Goal: Task Accomplishment & Management: Manage account settings

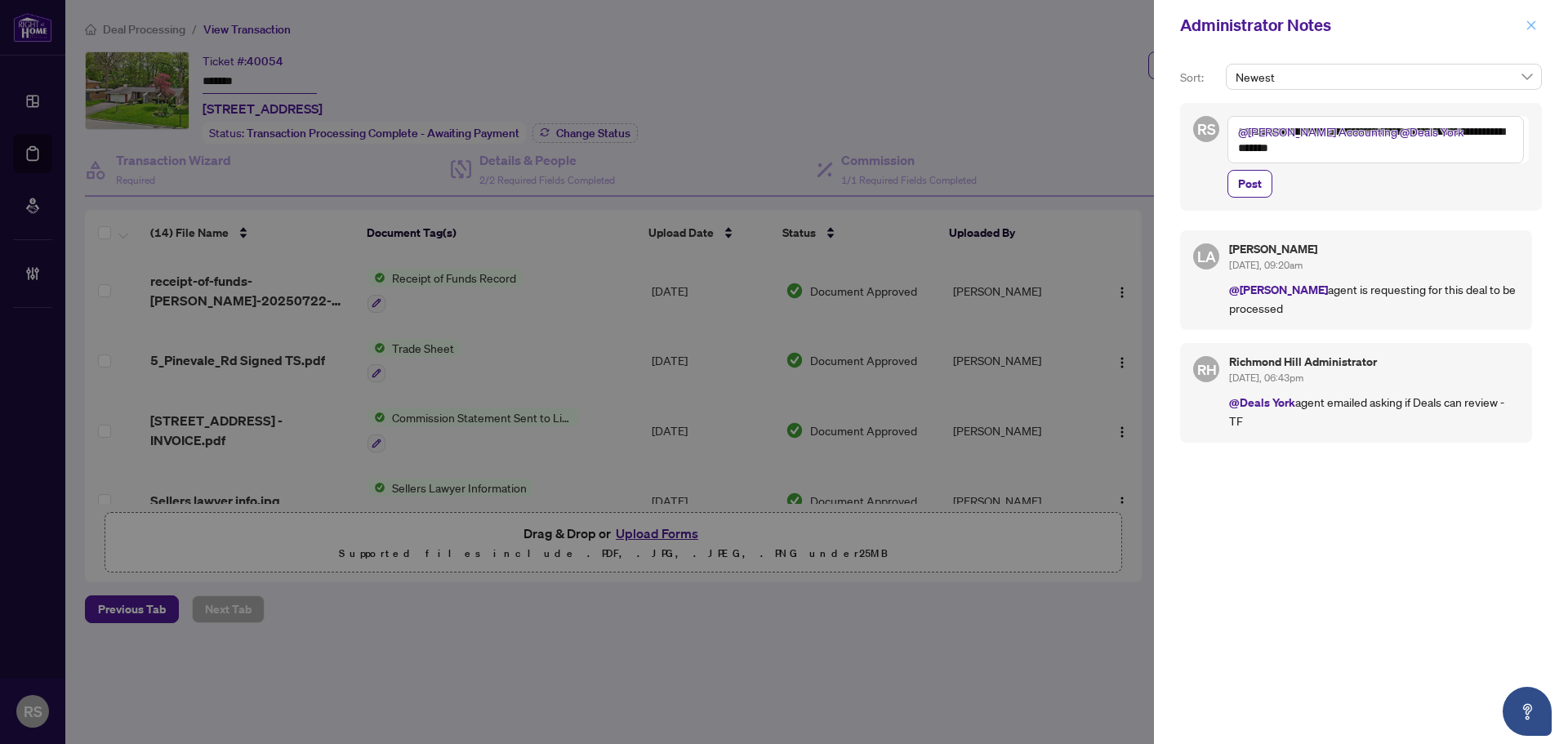
click at [1534, 25] on icon "close" at bounding box center [1531, 25] width 11 height 11
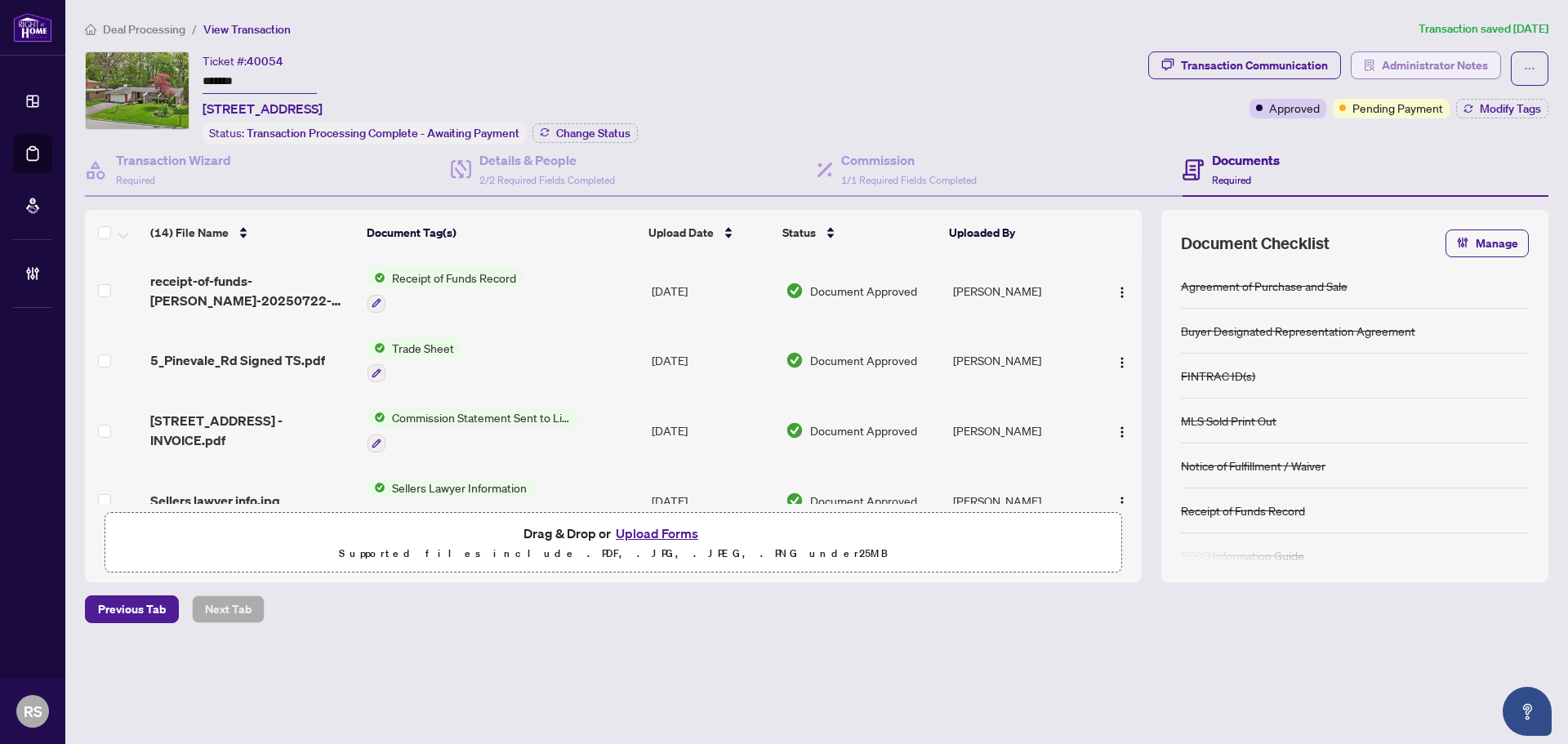
click at [1460, 68] on span "Administrator Notes" at bounding box center [1435, 65] width 106 height 26
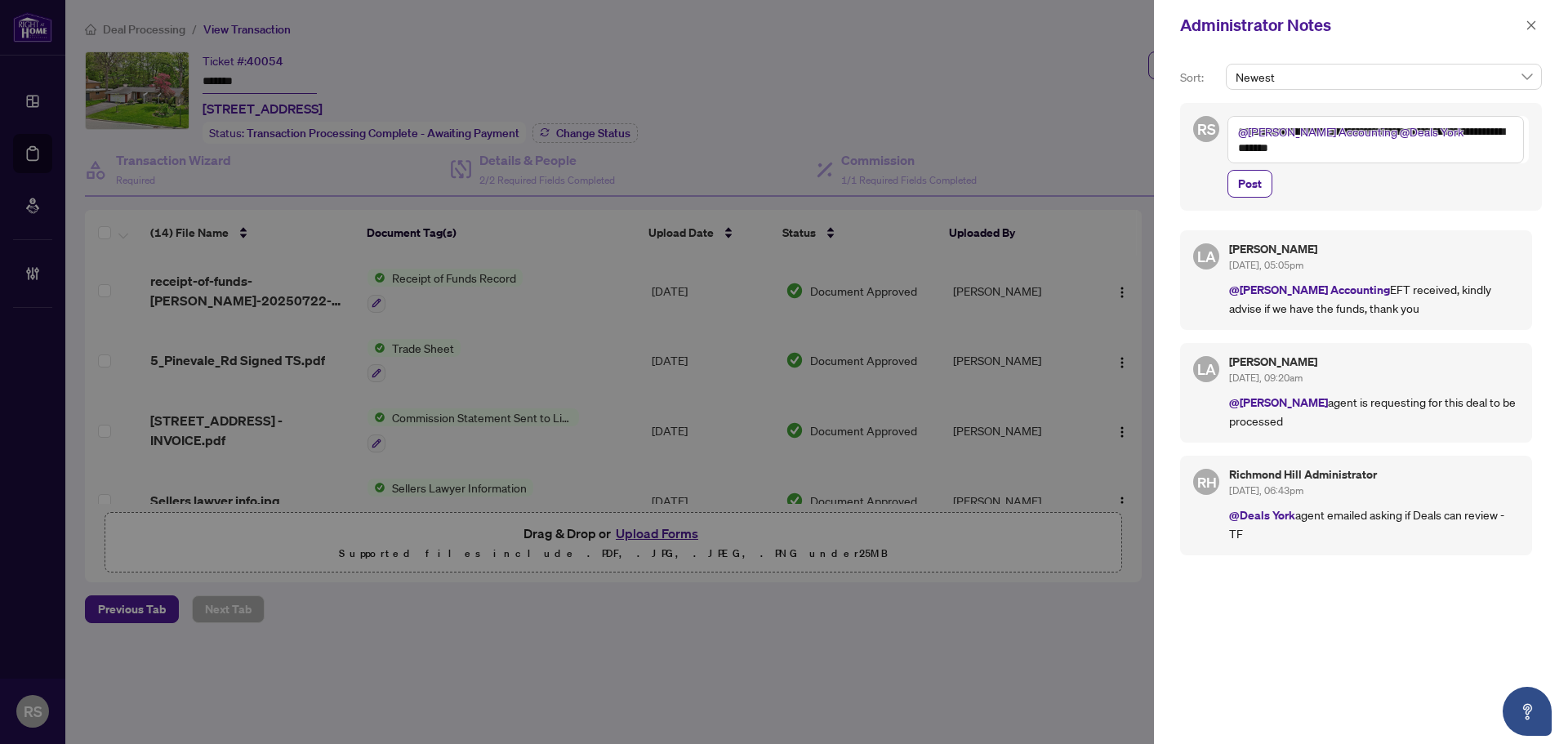
drag, startPoint x: 1417, startPoint y: 155, endPoint x: 1208, endPoint y: 93, distance: 218.0
click at [1208, 93] on div "**********" at bounding box center [1361, 137] width 362 height 147
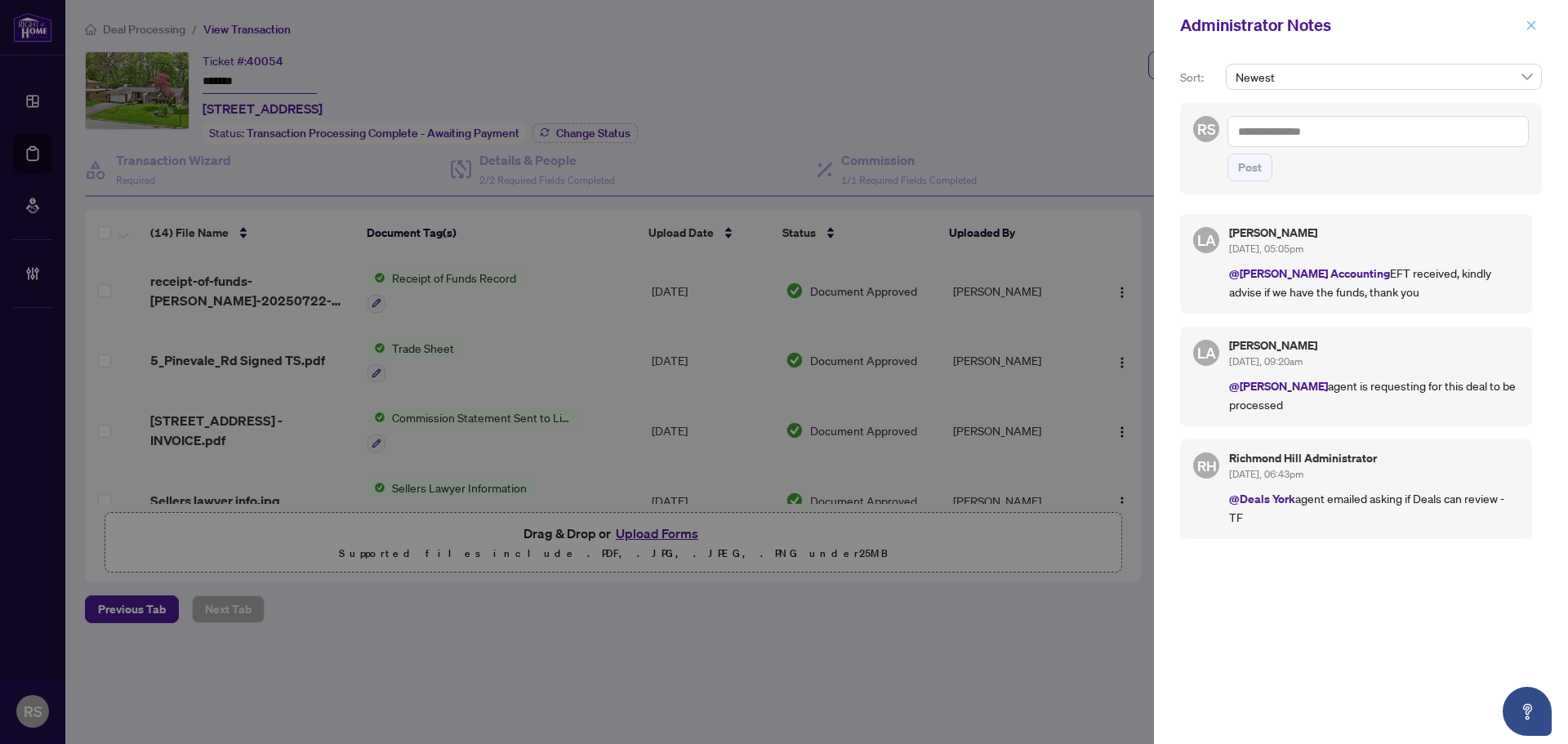
click at [1530, 28] on icon "close" at bounding box center [1531, 25] width 11 height 11
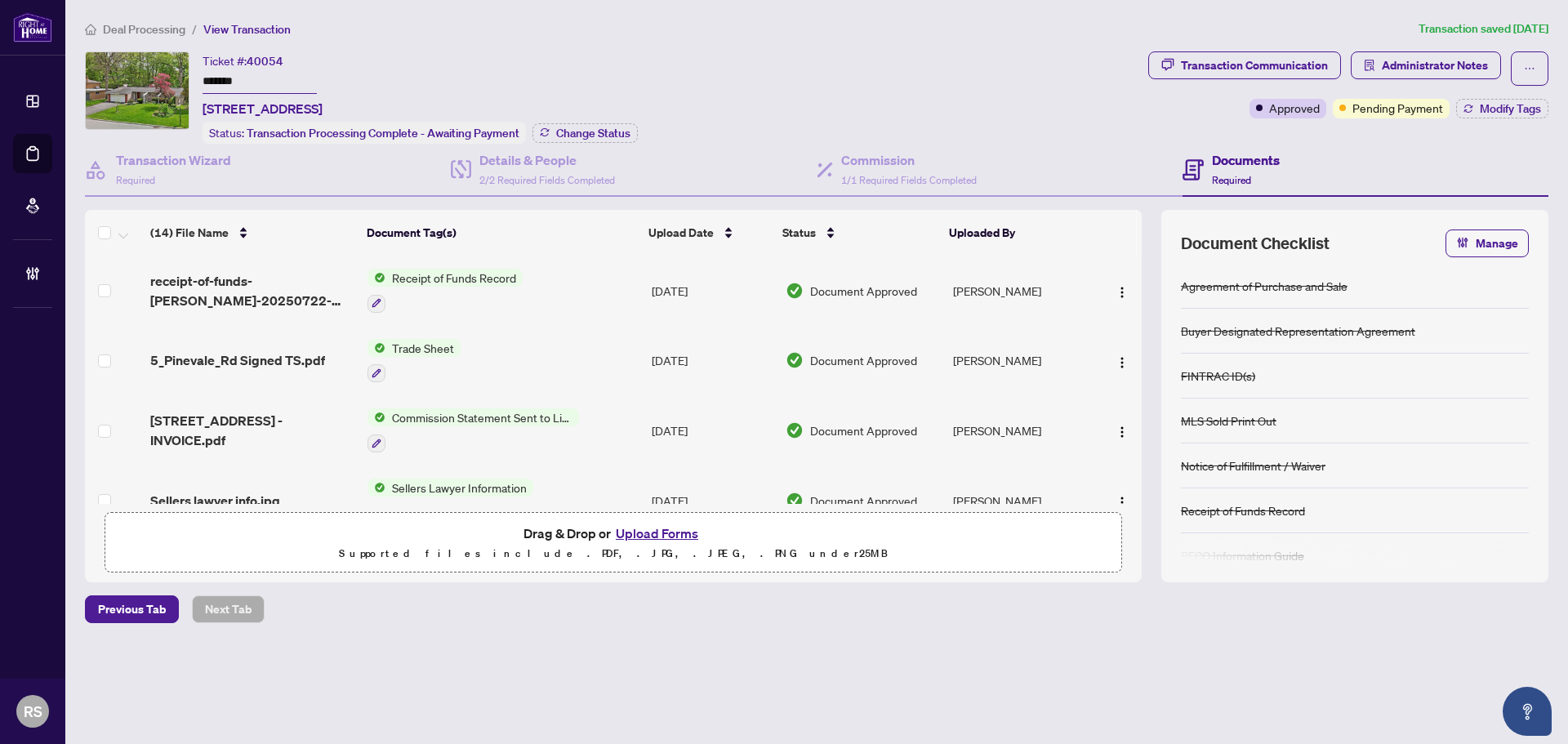
click at [132, 31] on span "Deal Processing" at bounding box center [144, 29] width 83 height 15
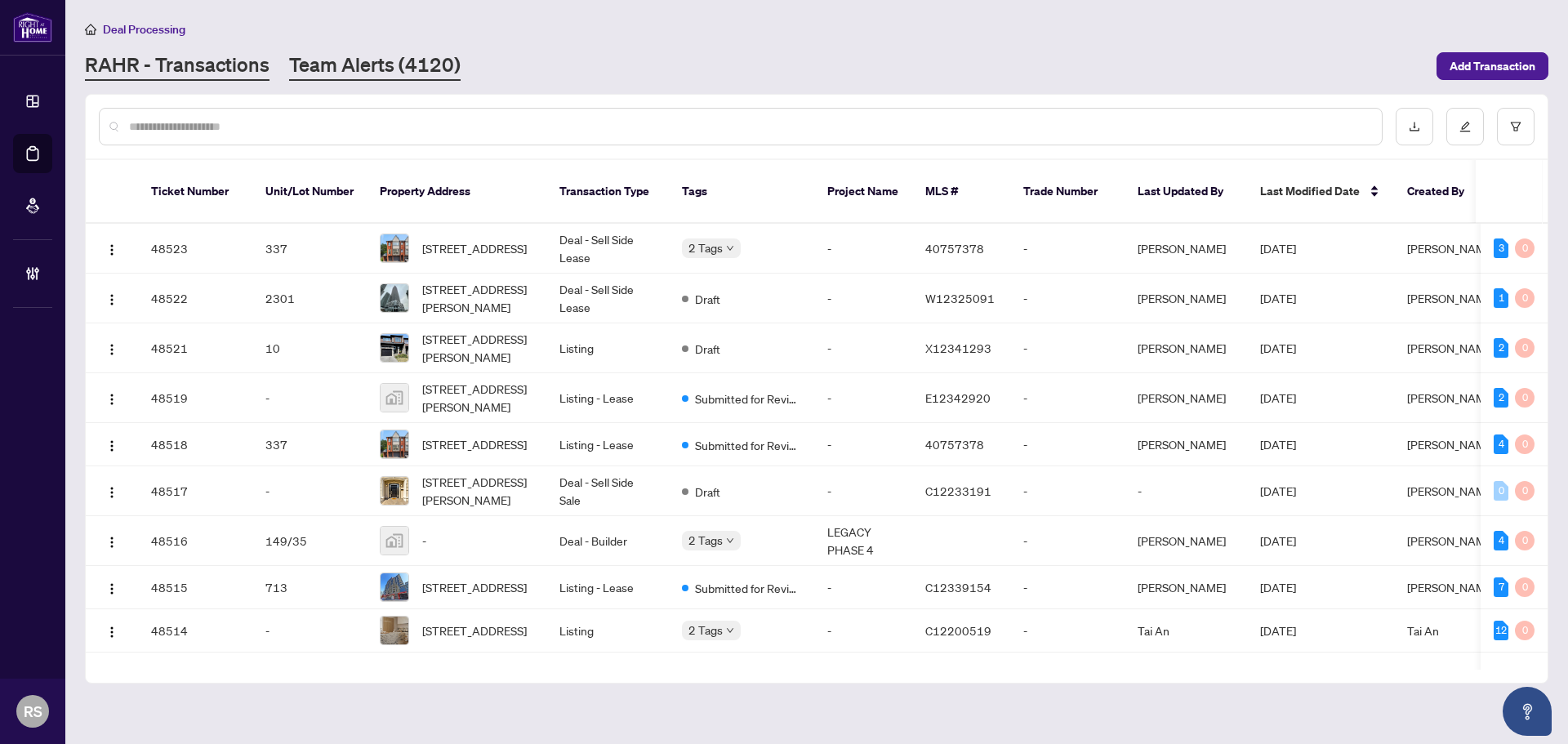
click at [360, 66] on link "Team Alerts (4120)" at bounding box center [375, 66] width 172 height 29
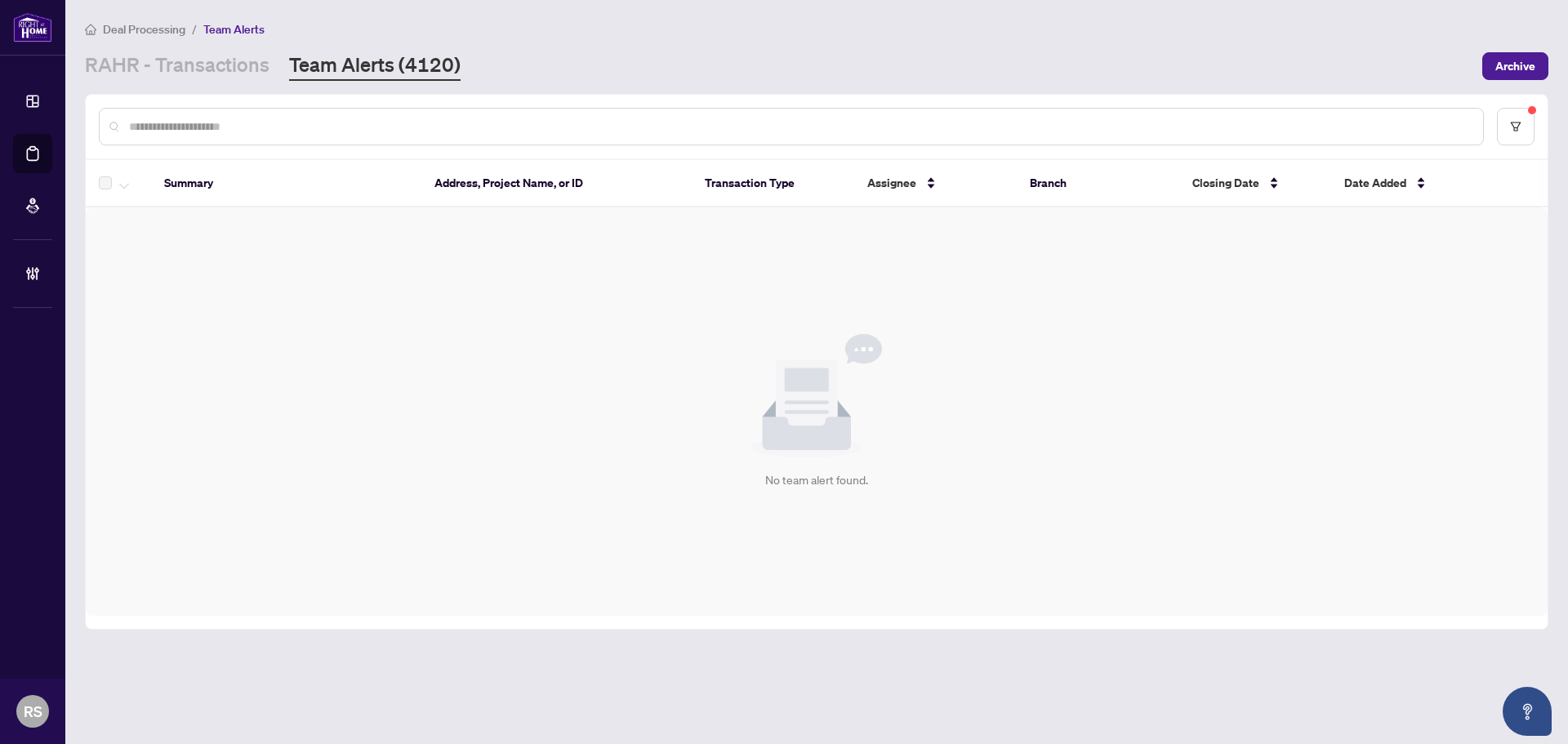
click at [169, 31] on span "Deal Processing" at bounding box center [144, 29] width 83 height 15
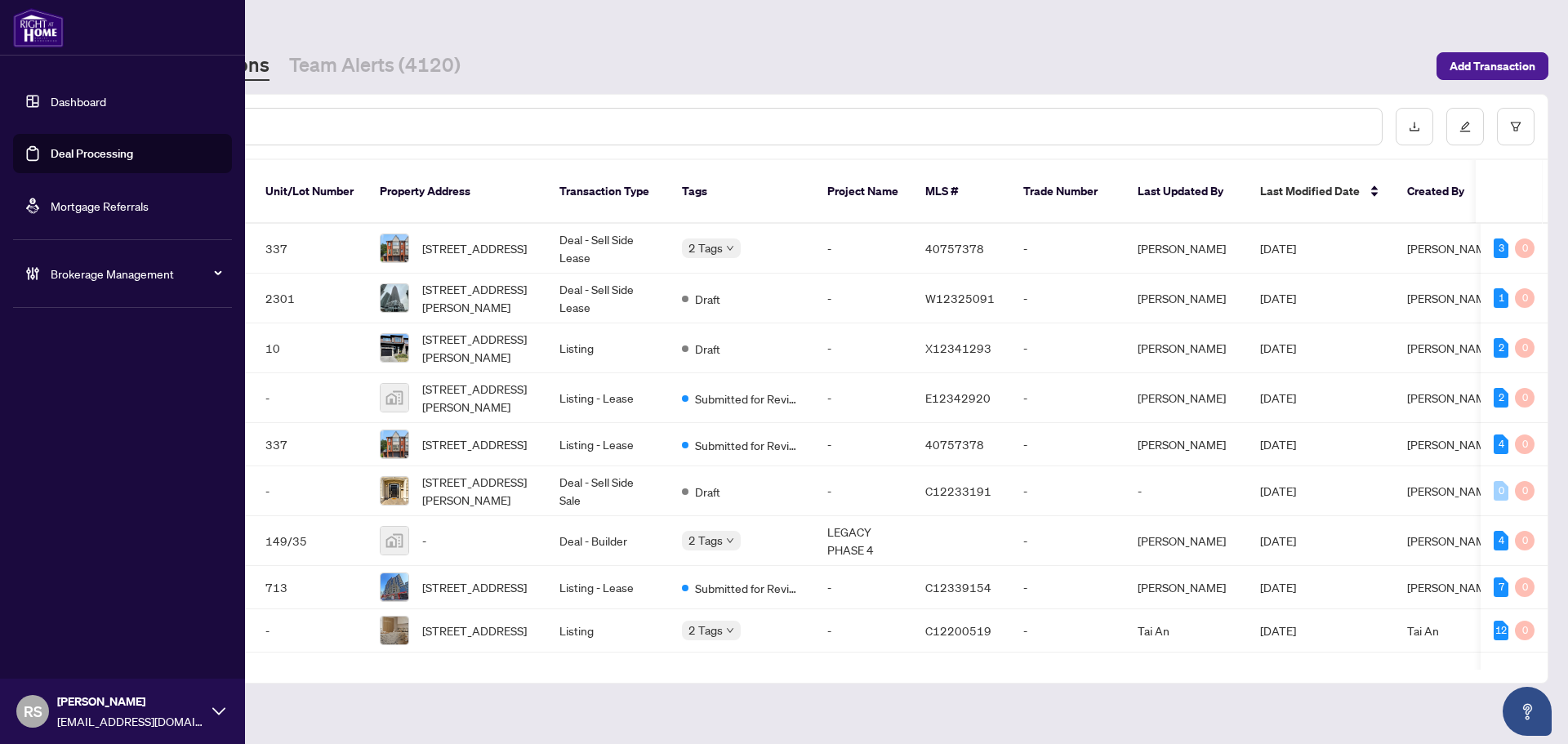
click at [33, 714] on span "RS" at bounding box center [33, 711] width 18 height 23
click at [50, 648] on span "Logout" at bounding box center [66, 648] width 37 height 26
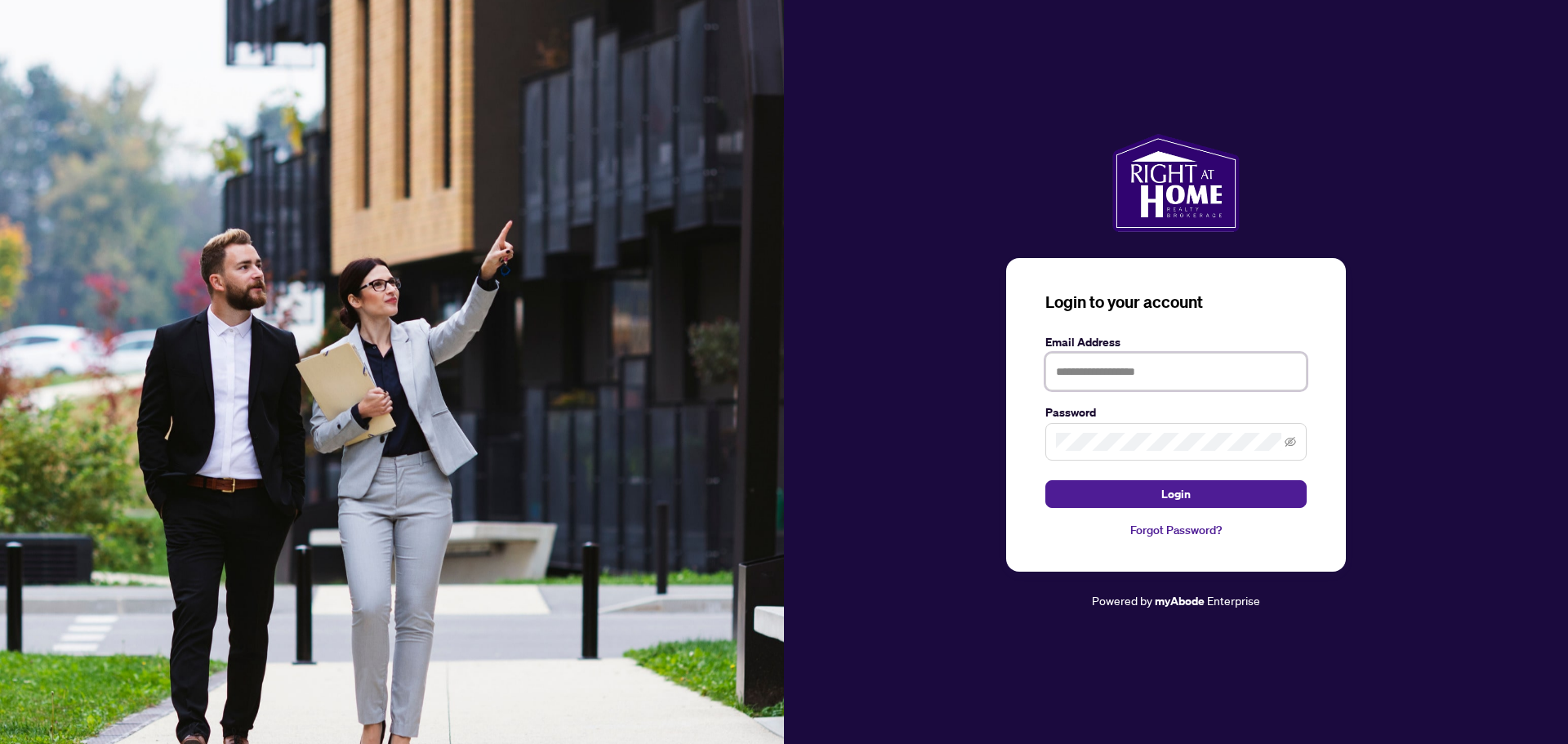
type input "**********"
